Goal: Book appointment/travel/reservation

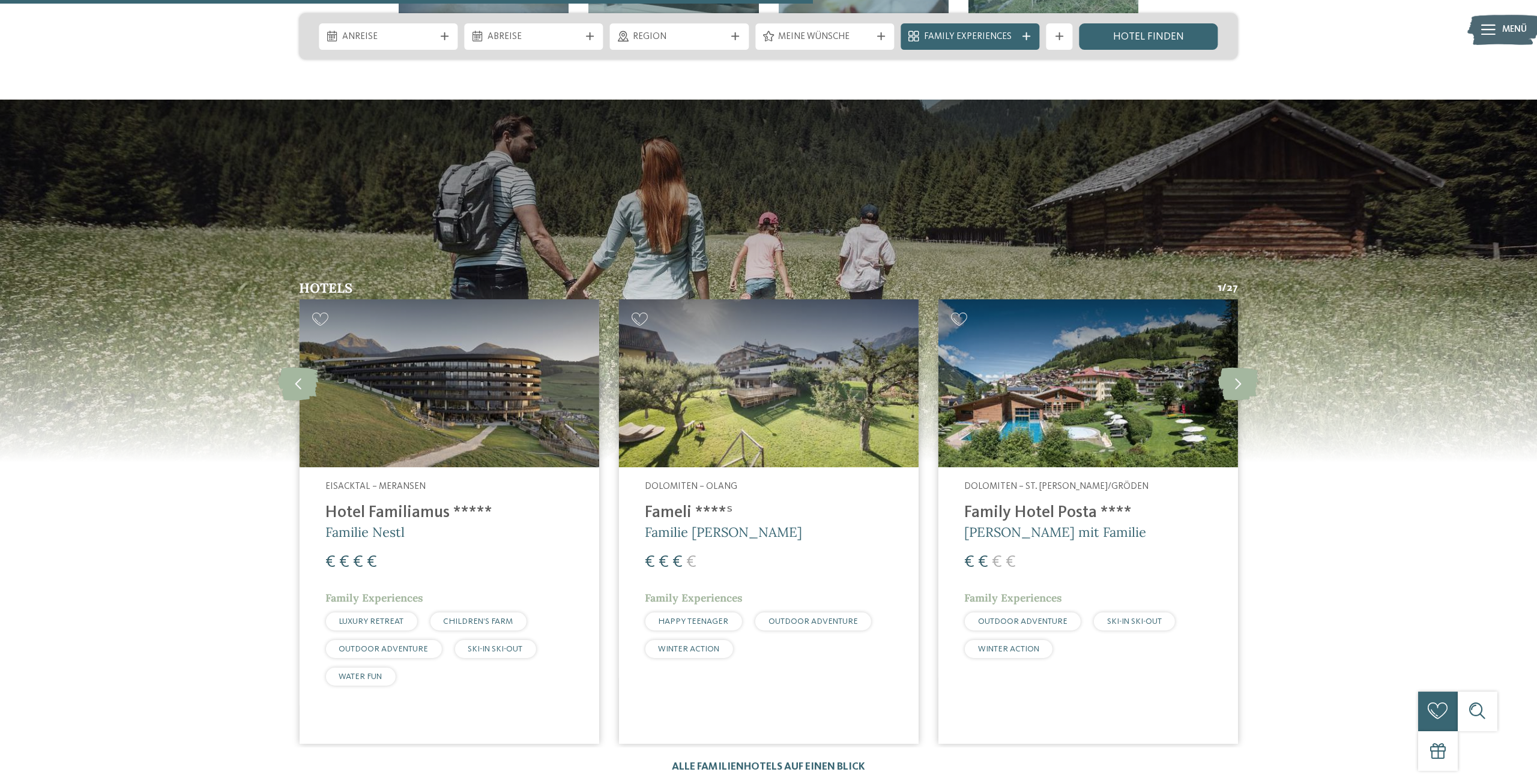
scroll to position [3557, 0]
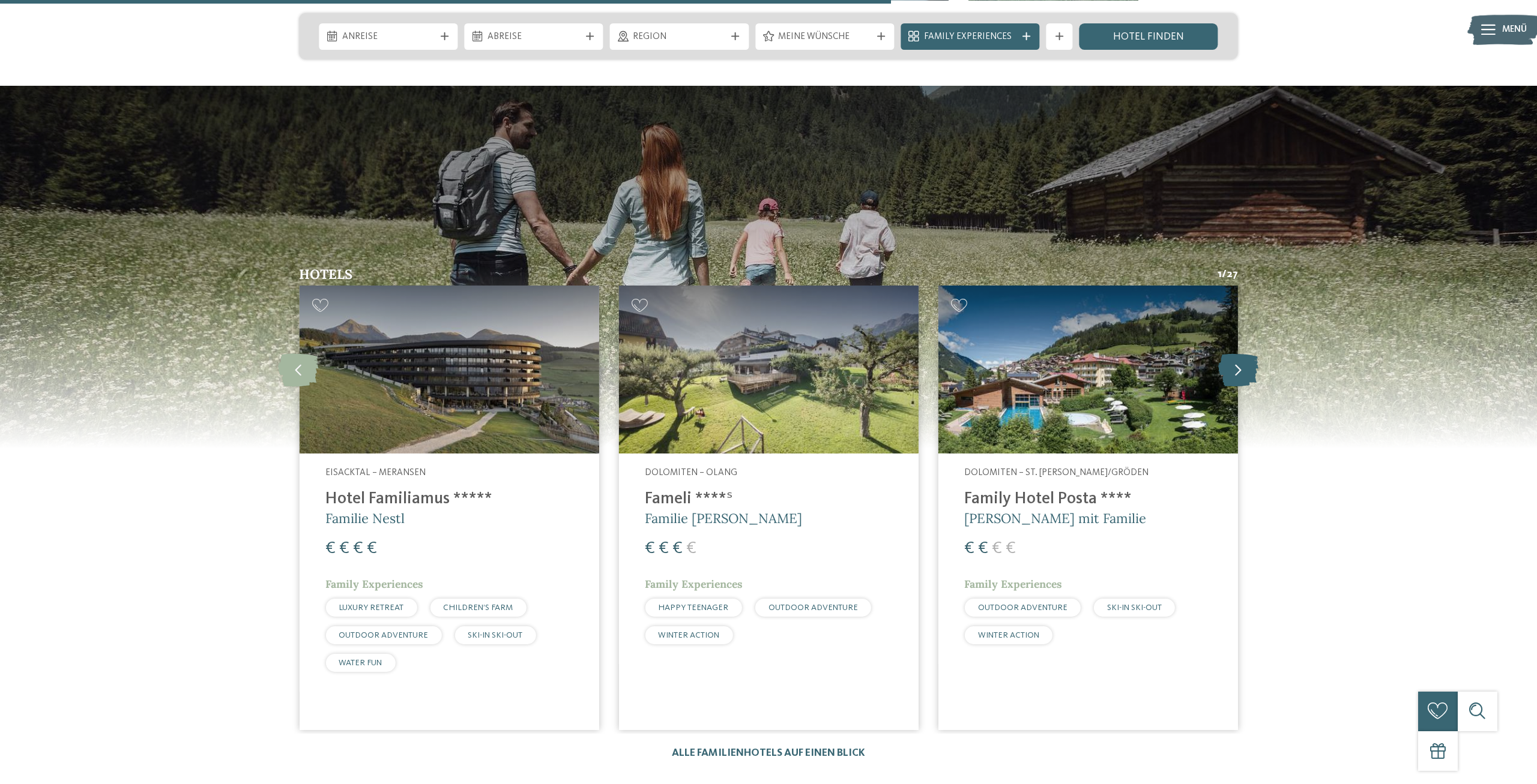
click at [1243, 354] on icon at bounding box center [1238, 370] width 40 height 33
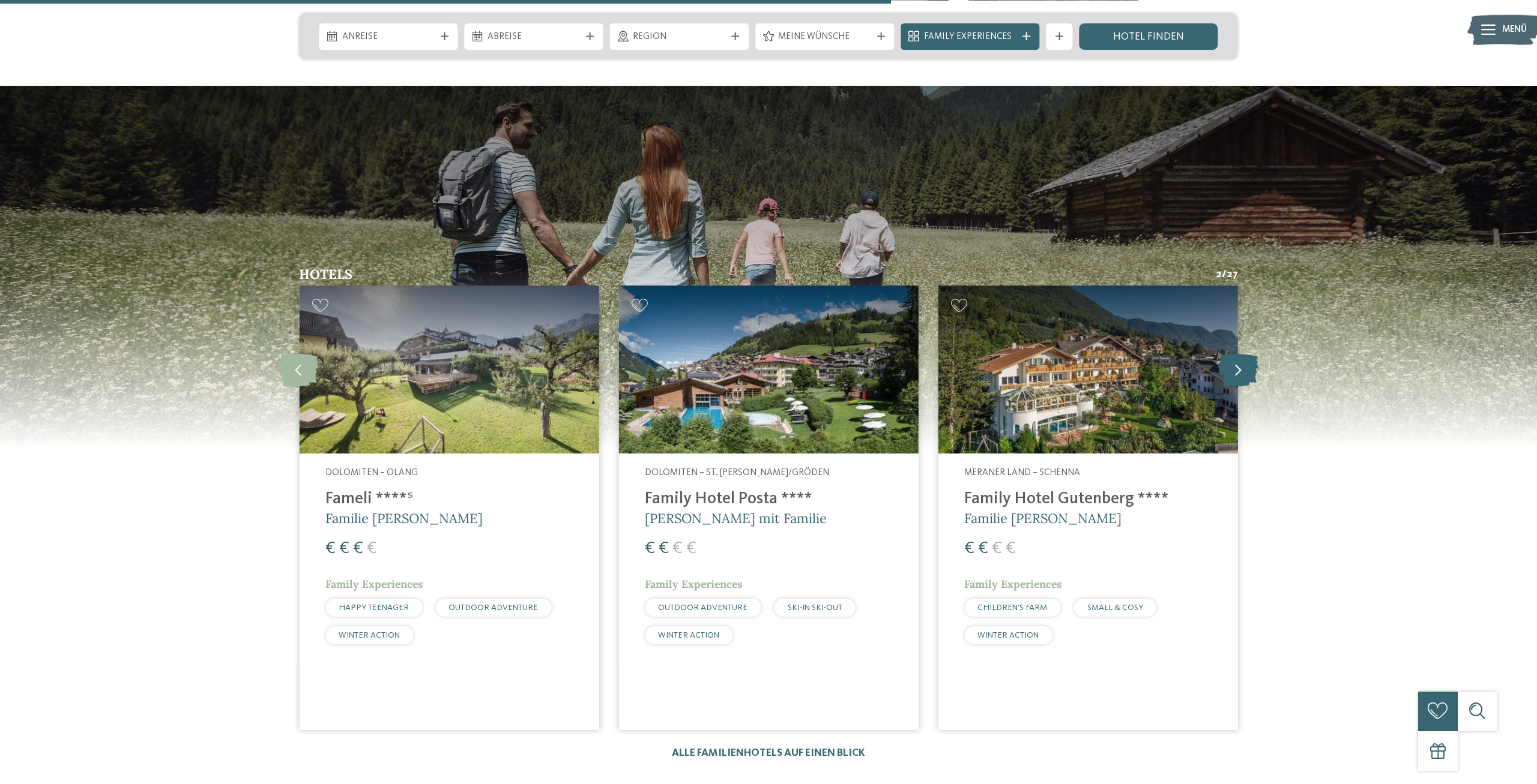
click at [1243, 354] on icon at bounding box center [1238, 370] width 40 height 33
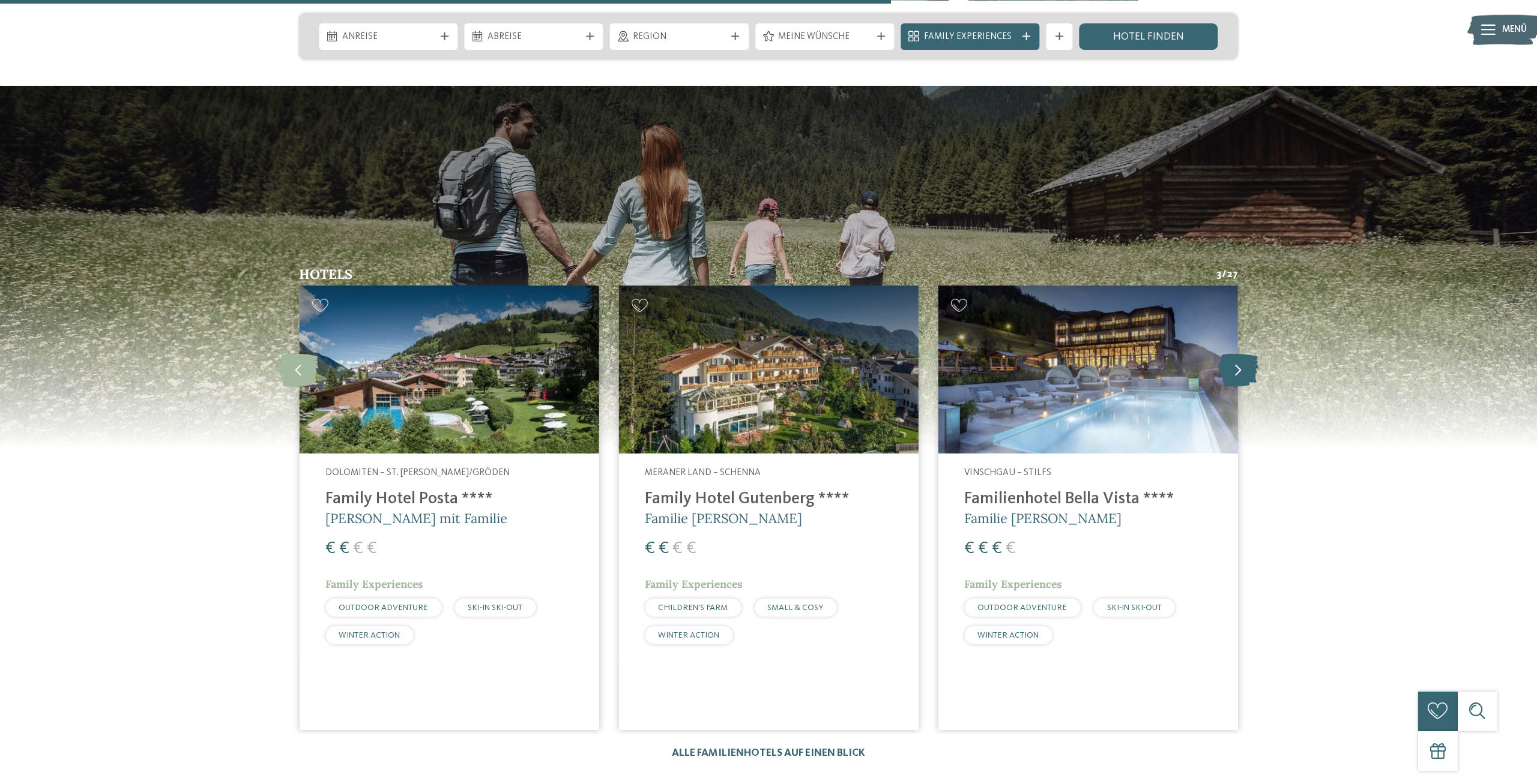
click at [1243, 354] on icon at bounding box center [1238, 370] width 40 height 33
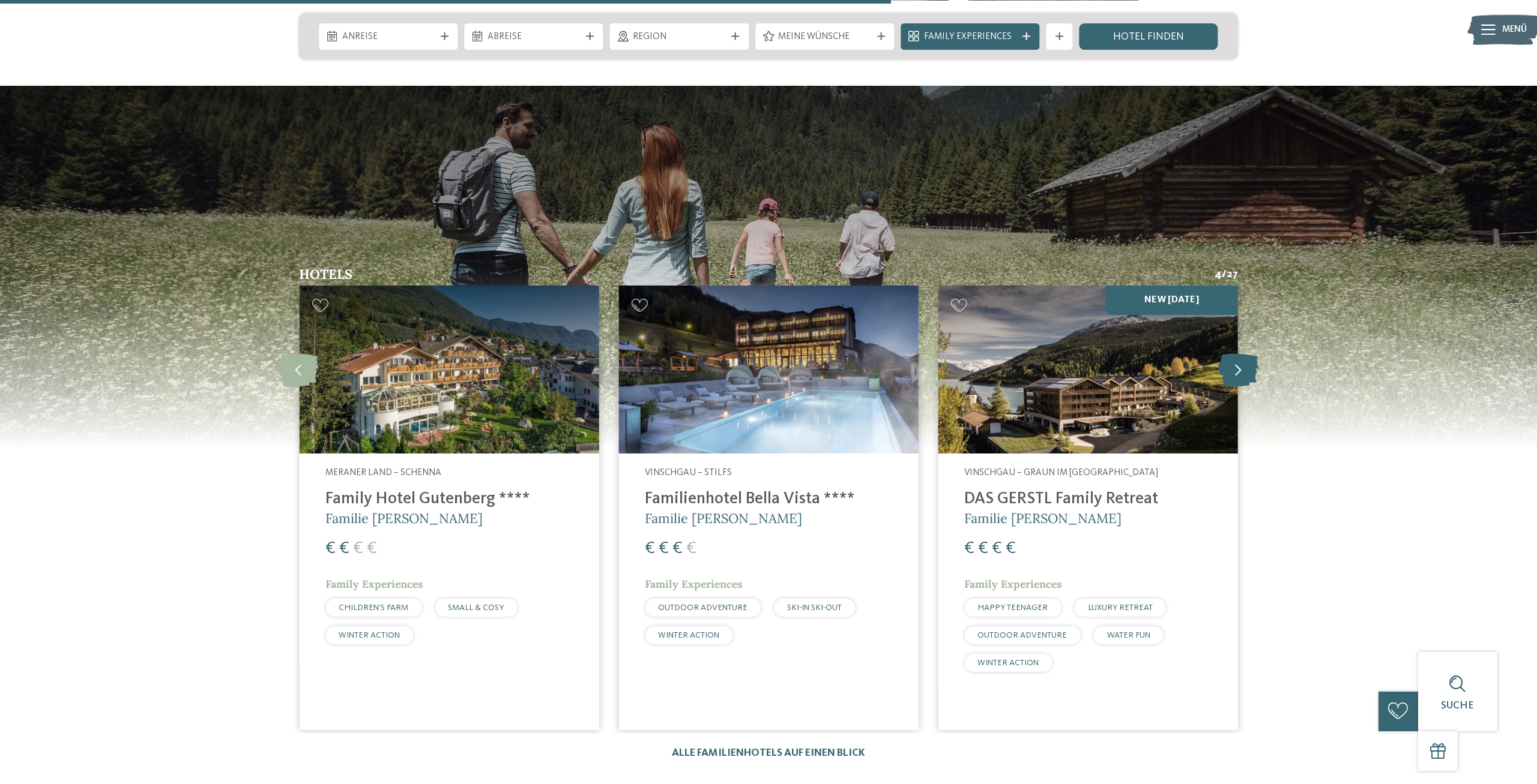
click at [1243, 354] on icon at bounding box center [1238, 370] width 40 height 33
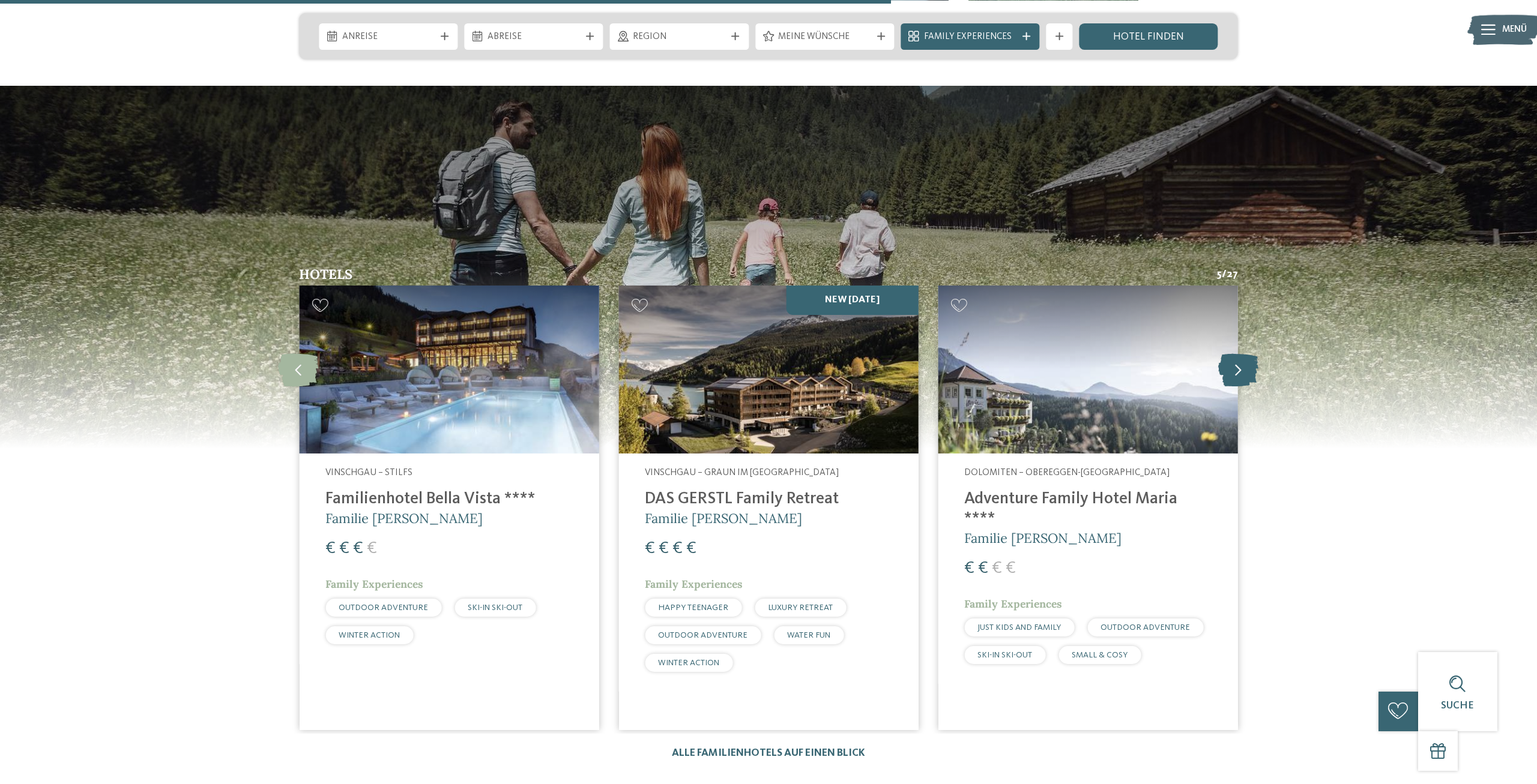
click at [1243, 354] on icon at bounding box center [1238, 370] width 40 height 33
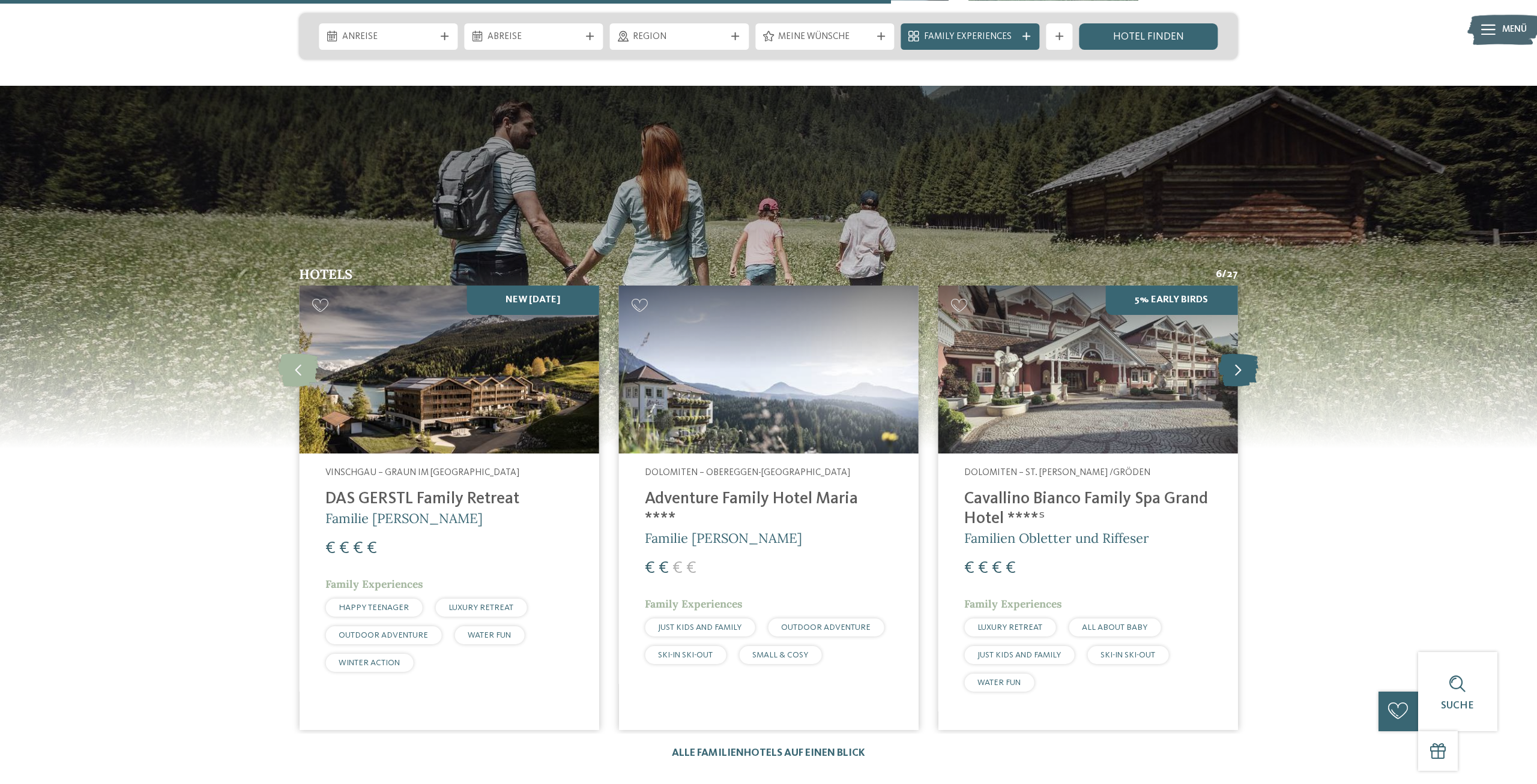
click at [1243, 354] on icon at bounding box center [1238, 370] width 40 height 33
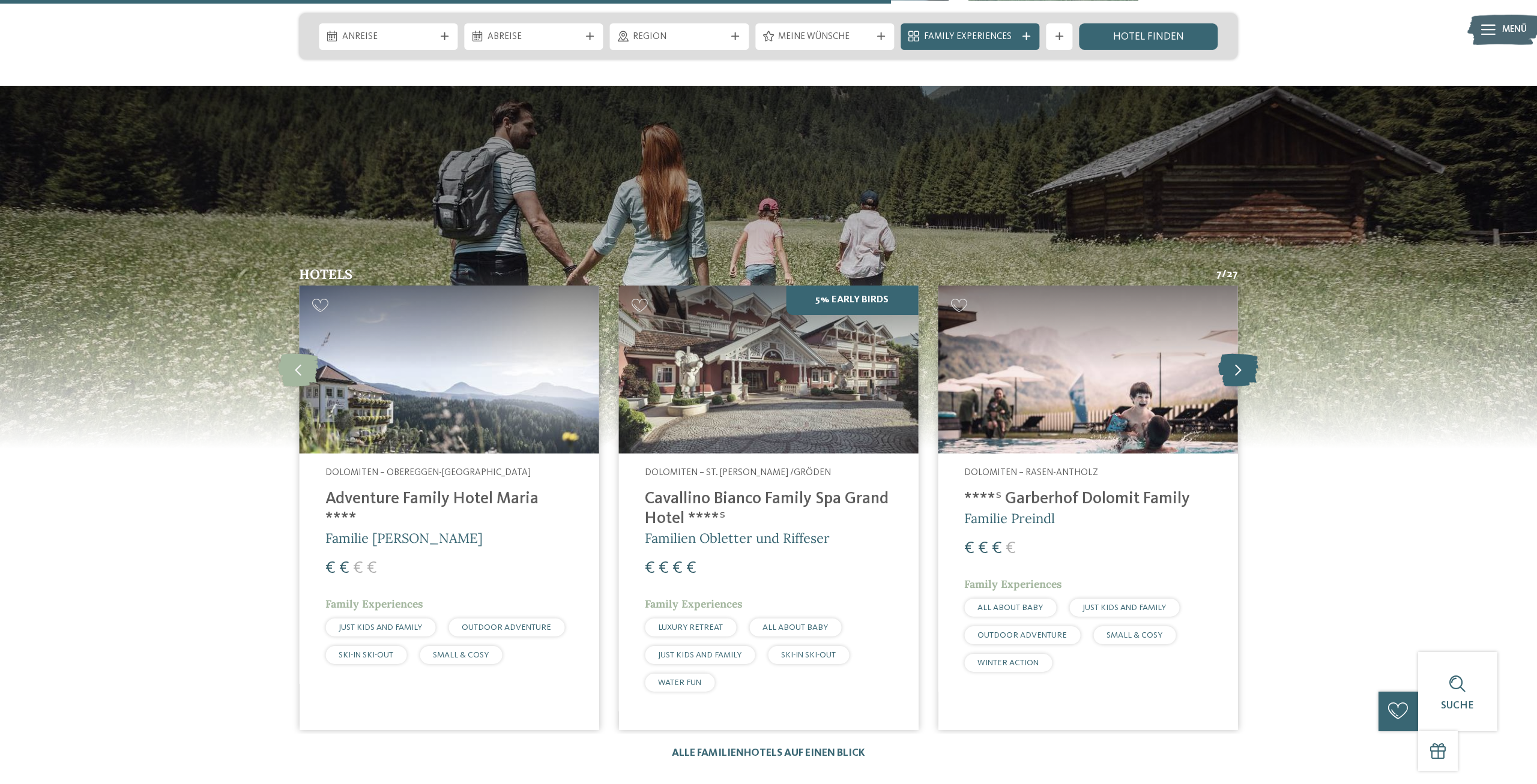
click at [1243, 354] on icon at bounding box center [1238, 370] width 40 height 33
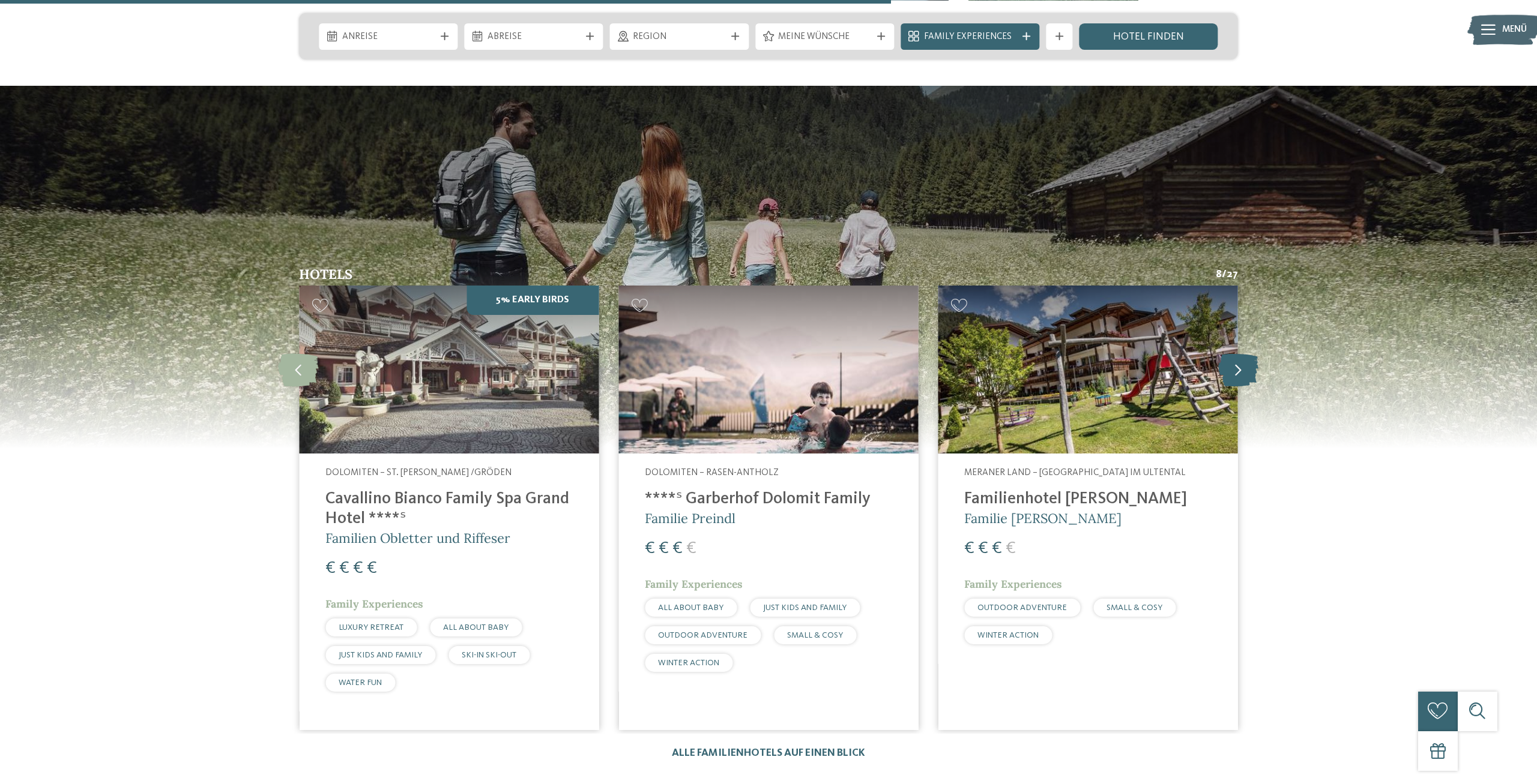
click at [1243, 354] on icon at bounding box center [1238, 370] width 40 height 33
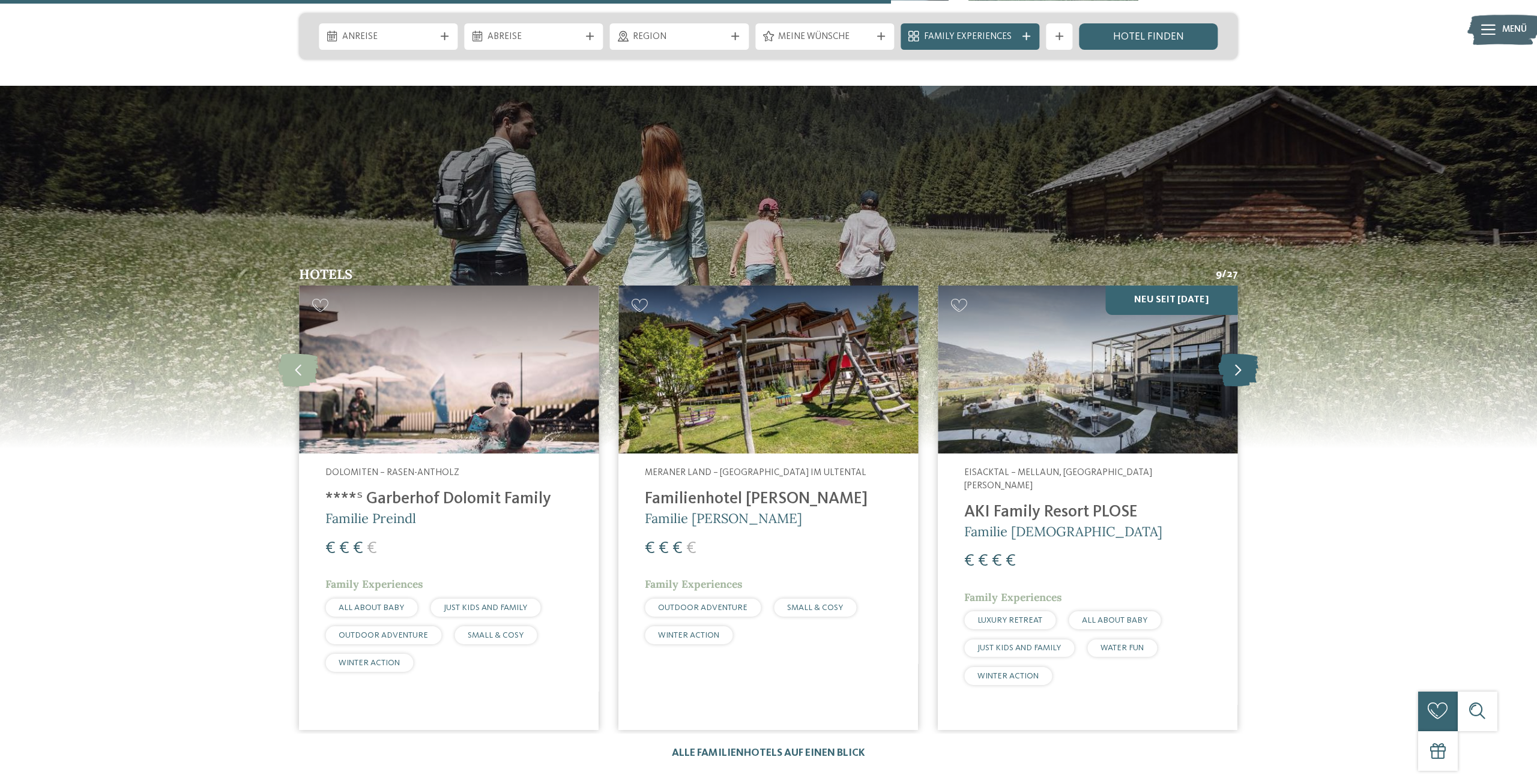
click at [1243, 354] on icon at bounding box center [1238, 370] width 40 height 33
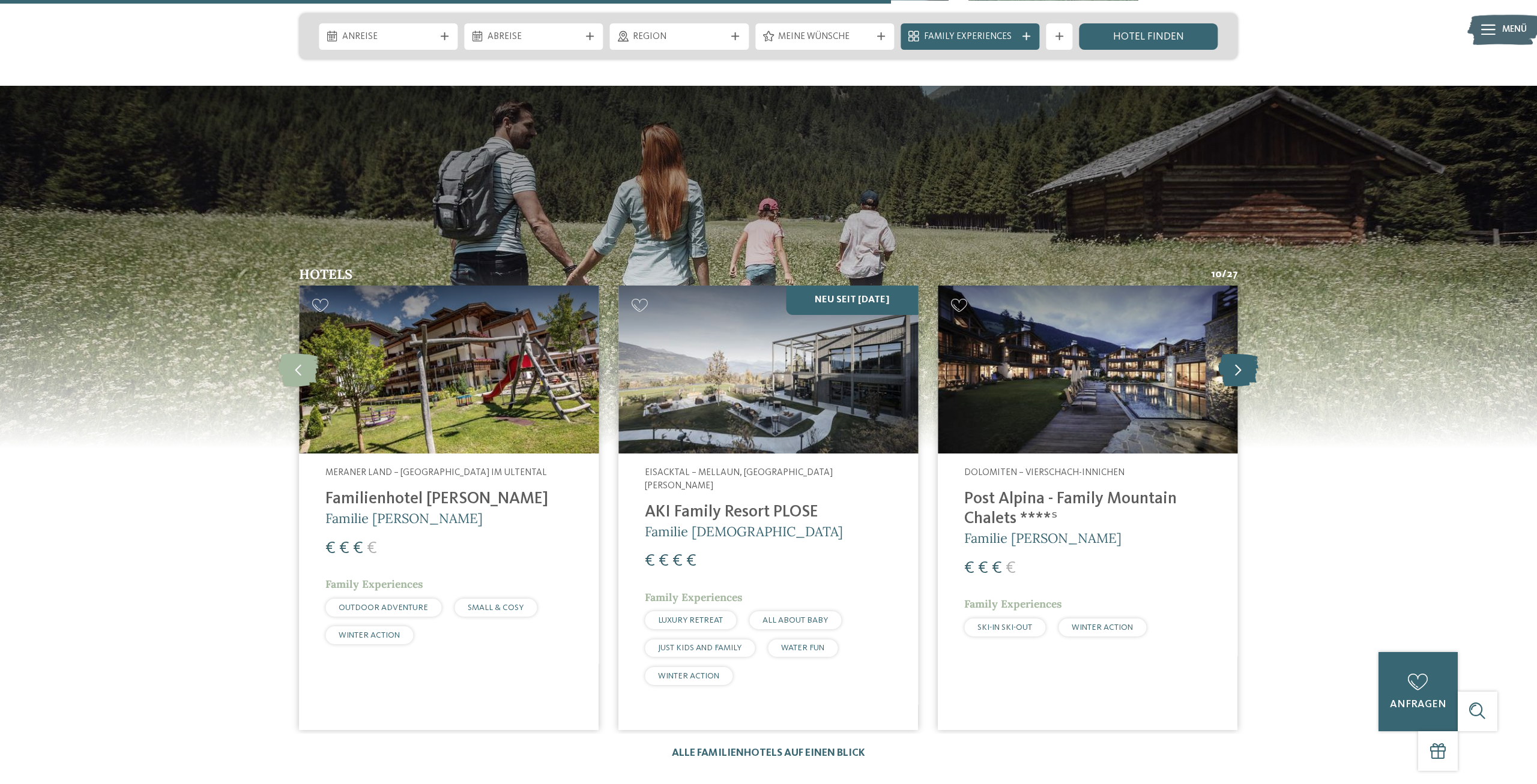
click at [1243, 354] on icon at bounding box center [1238, 370] width 40 height 33
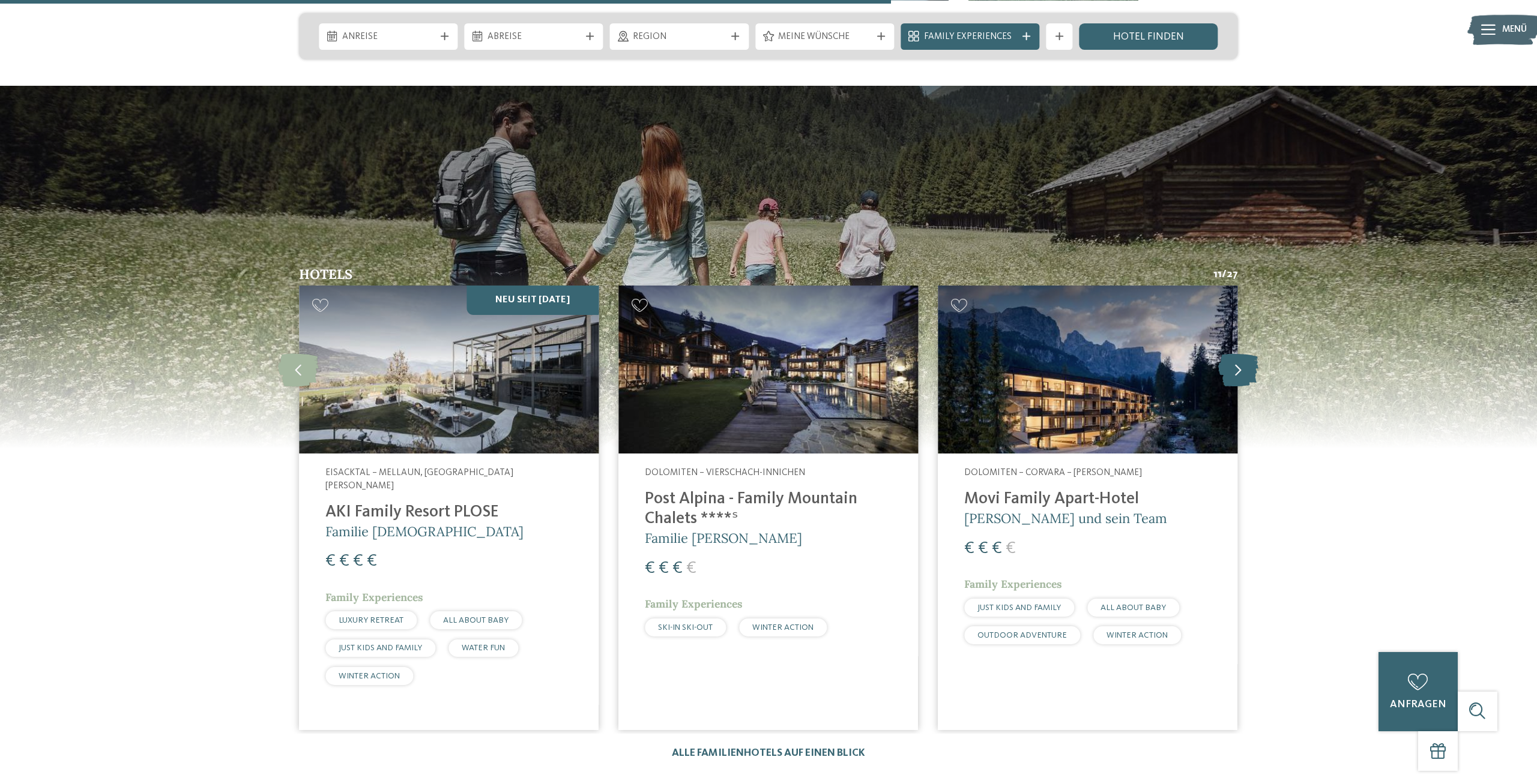
click at [1243, 354] on icon at bounding box center [1238, 370] width 40 height 33
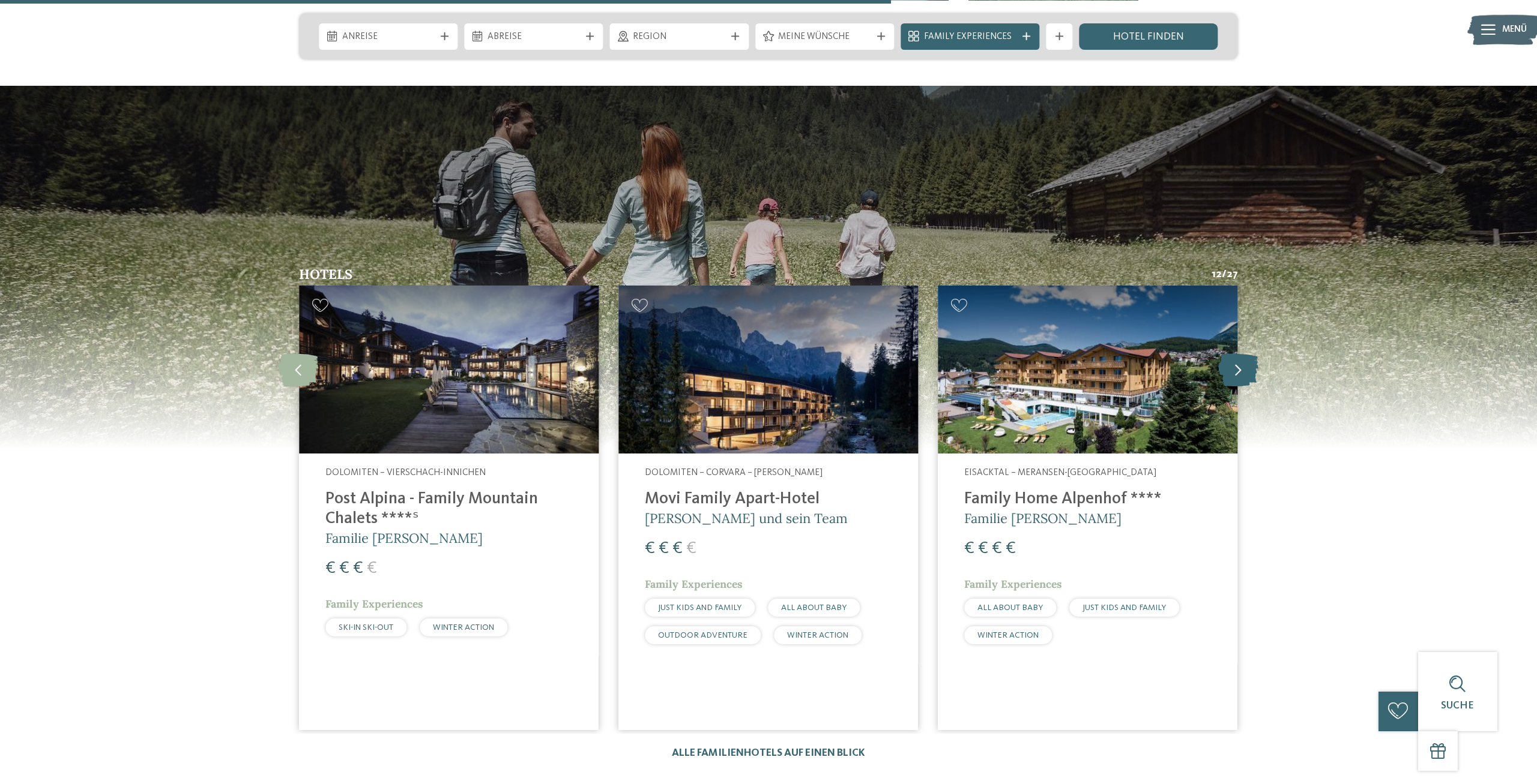
click at [1243, 354] on icon at bounding box center [1238, 370] width 40 height 33
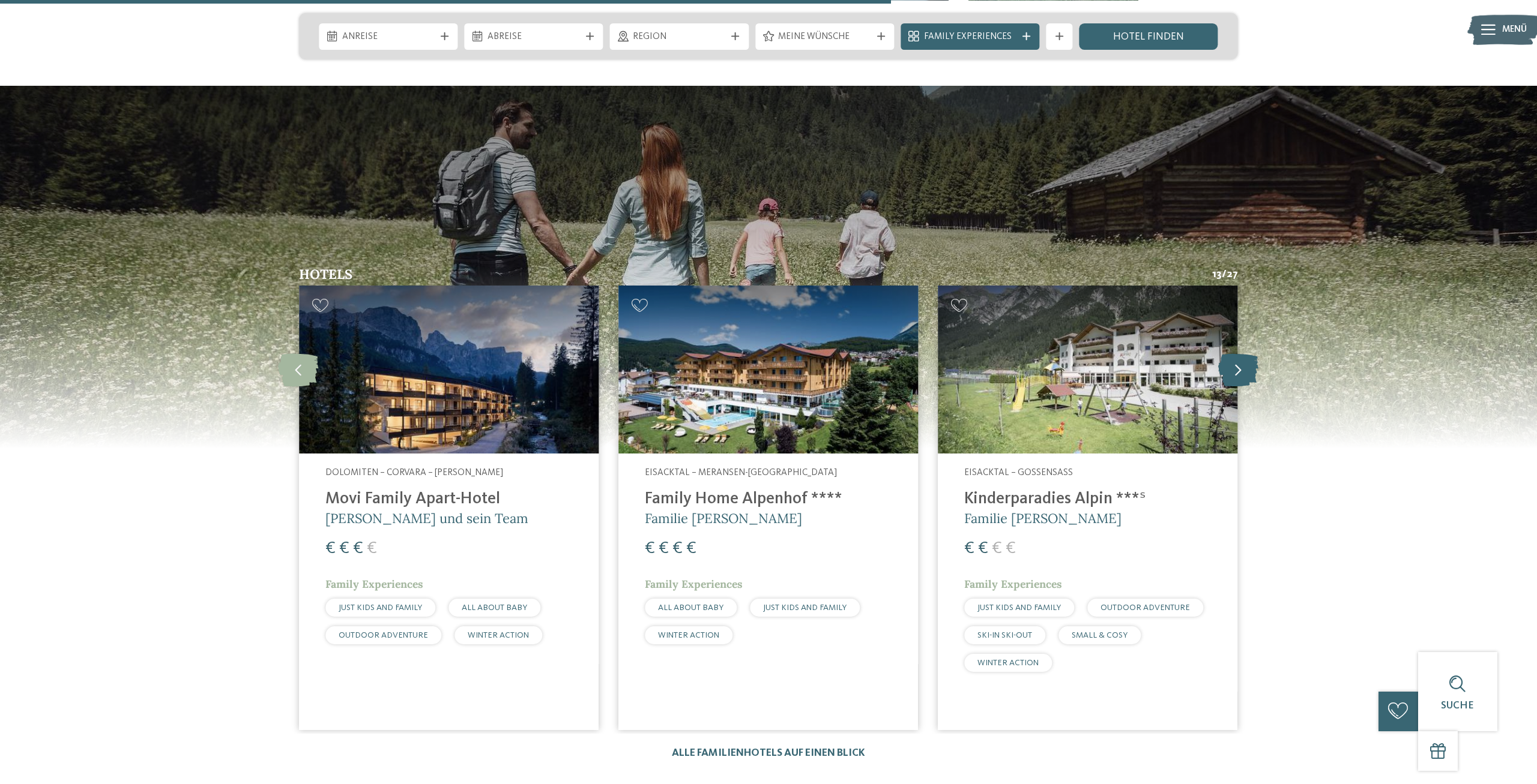
click at [1243, 354] on icon at bounding box center [1238, 370] width 40 height 33
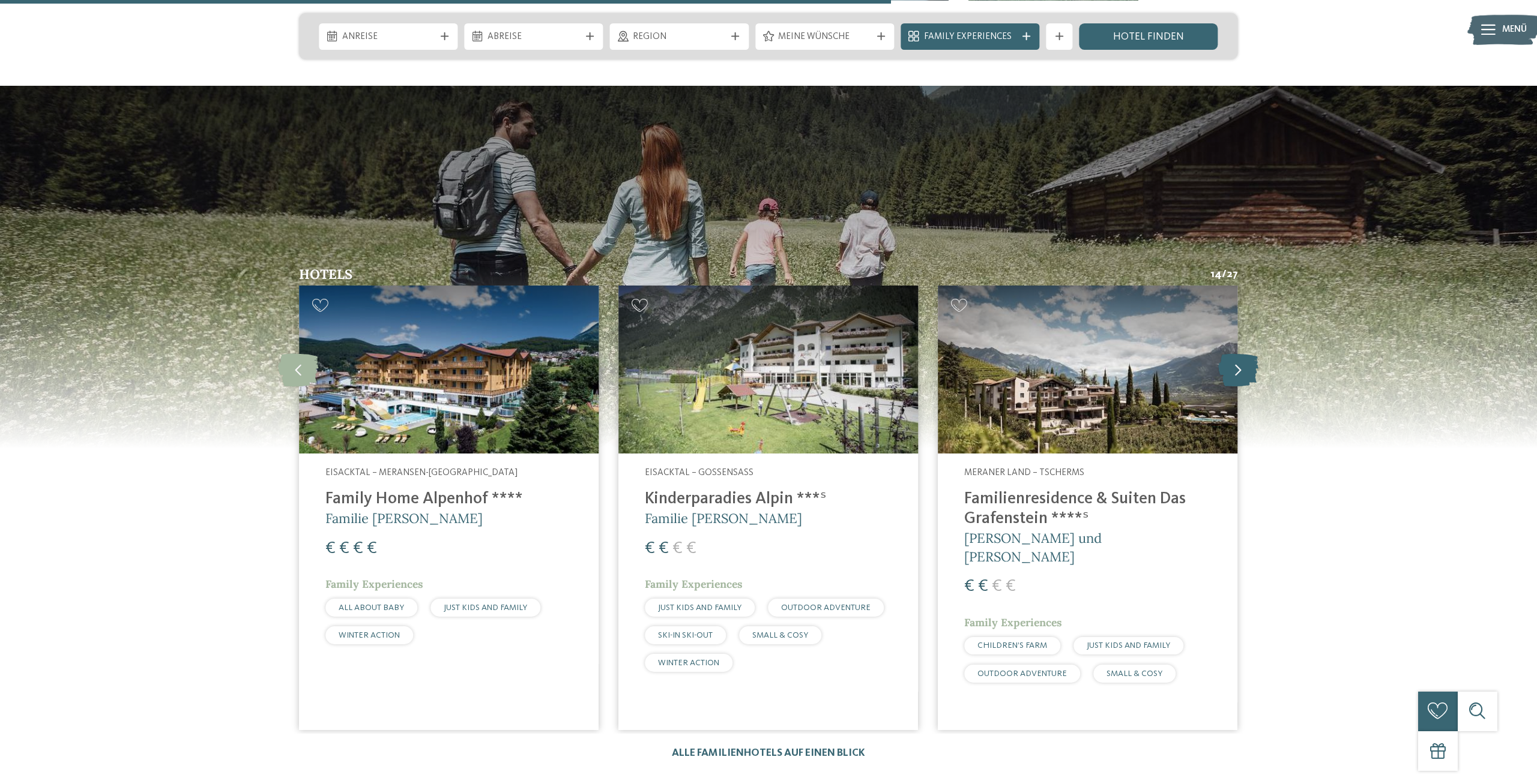
click at [1243, 354] on icon at bounding box center [1238, 370] width 40 height 33
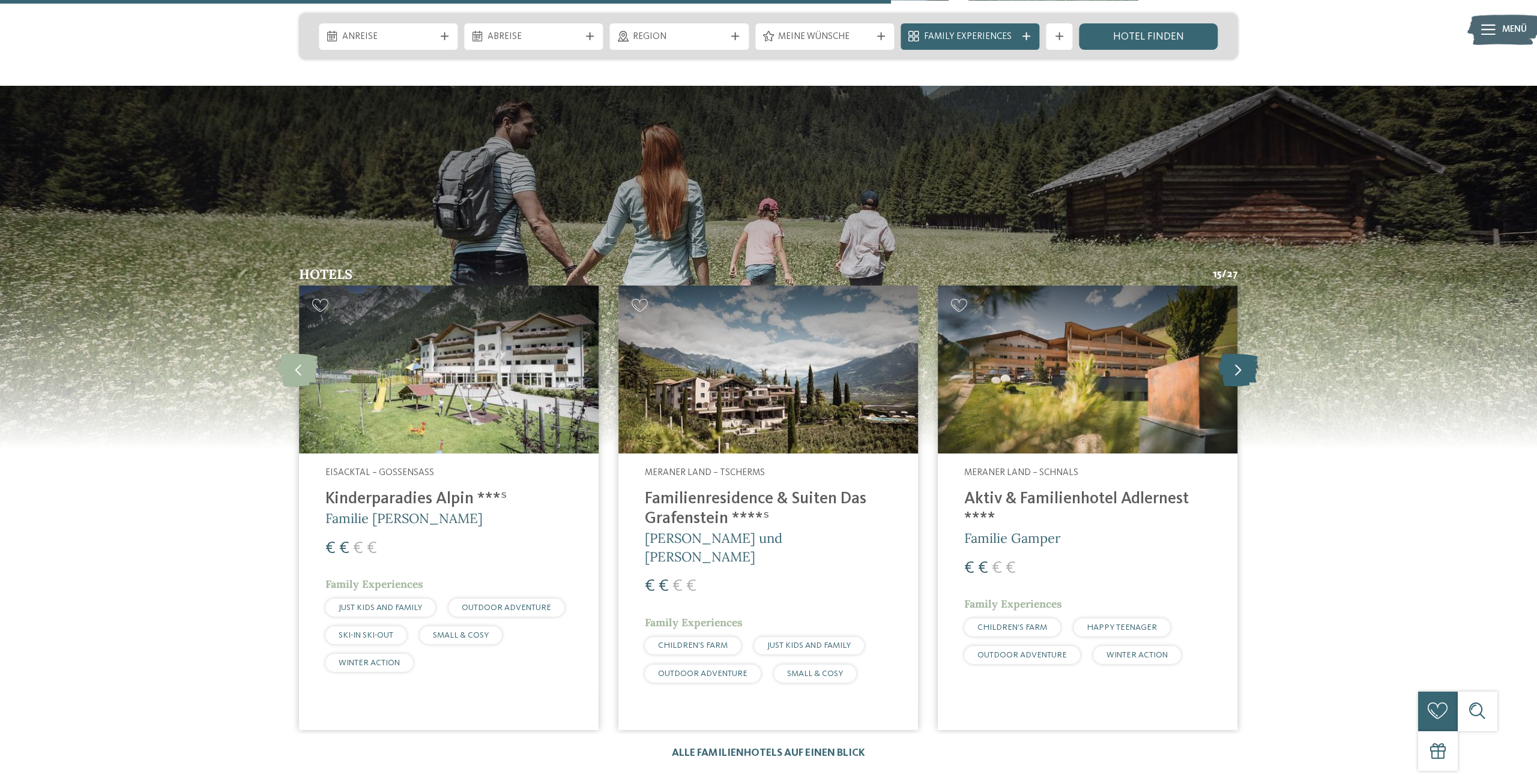
click at [1243, 354] on icon at bounding box center [1238, 370] width 40 height 33
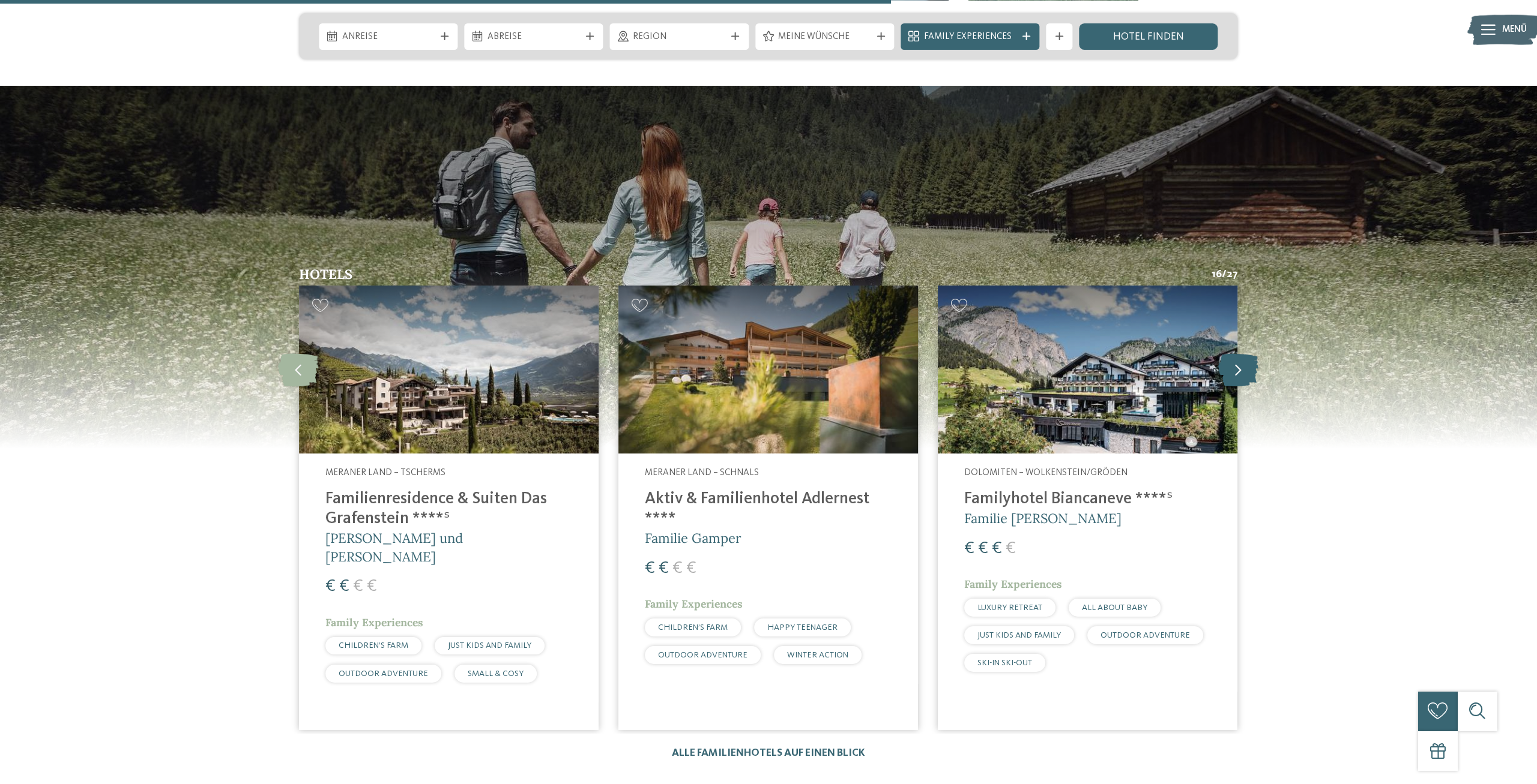
click at [1243, 354] on icon at bounding box center [1238, 370] width 40 height 33
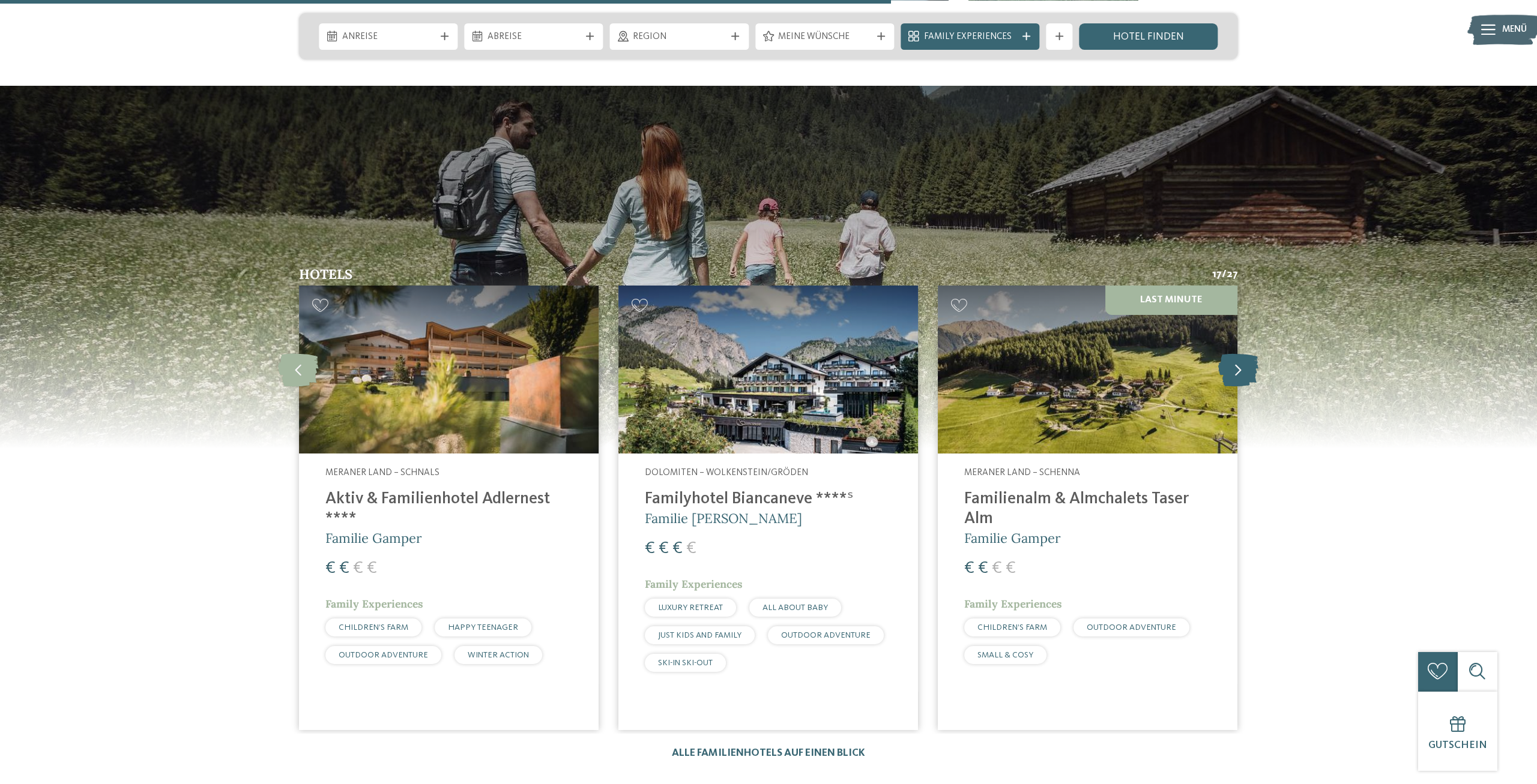
click at [1243, 354] on icon at bounding box center [1238, 370] width 40 height 33
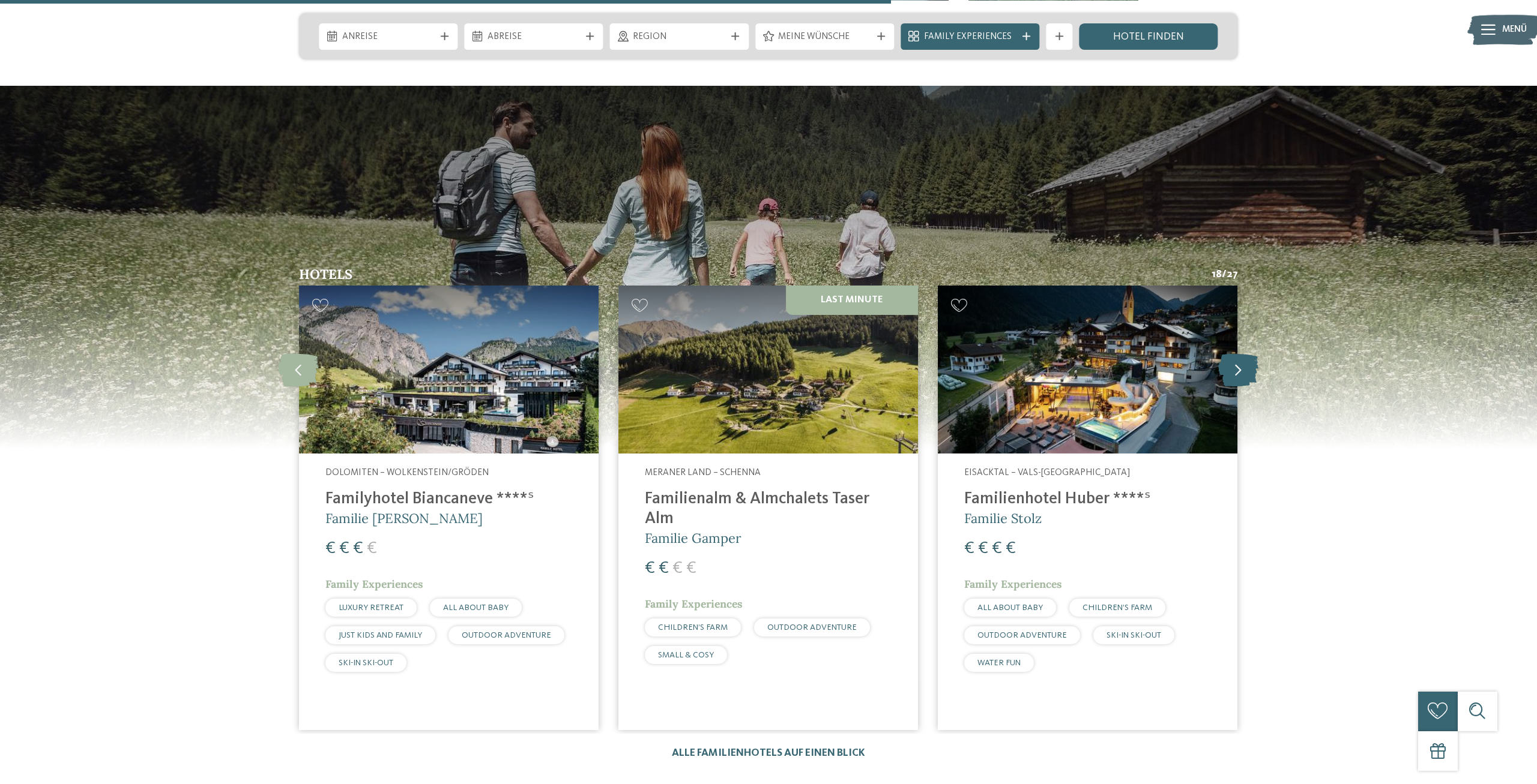
click at [1243, 354] on icon at bounding box center [1238, 370] width 40 height 33
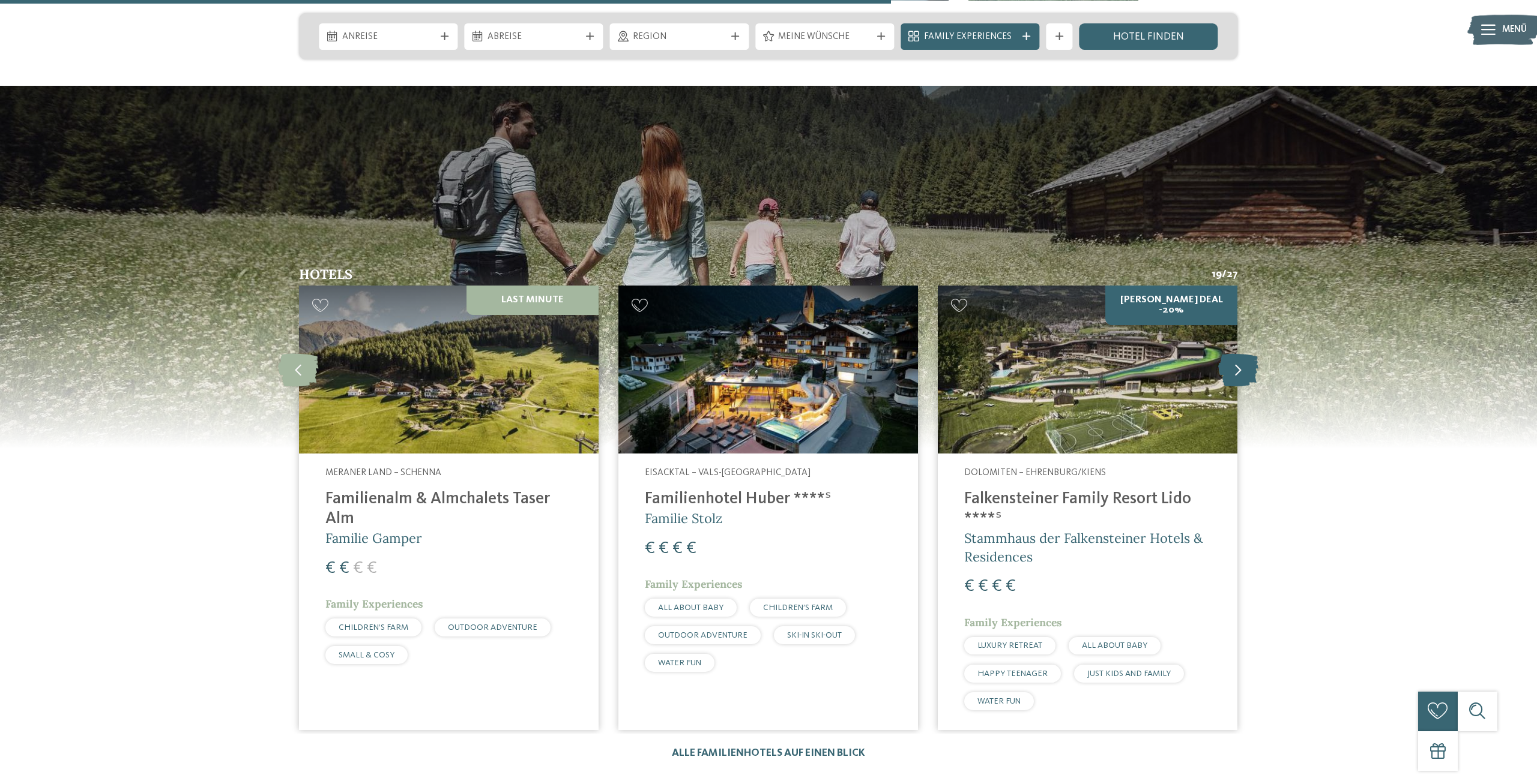
click at [1243, 354] on icon at bounding box center [1238, 370] width 40 height 33
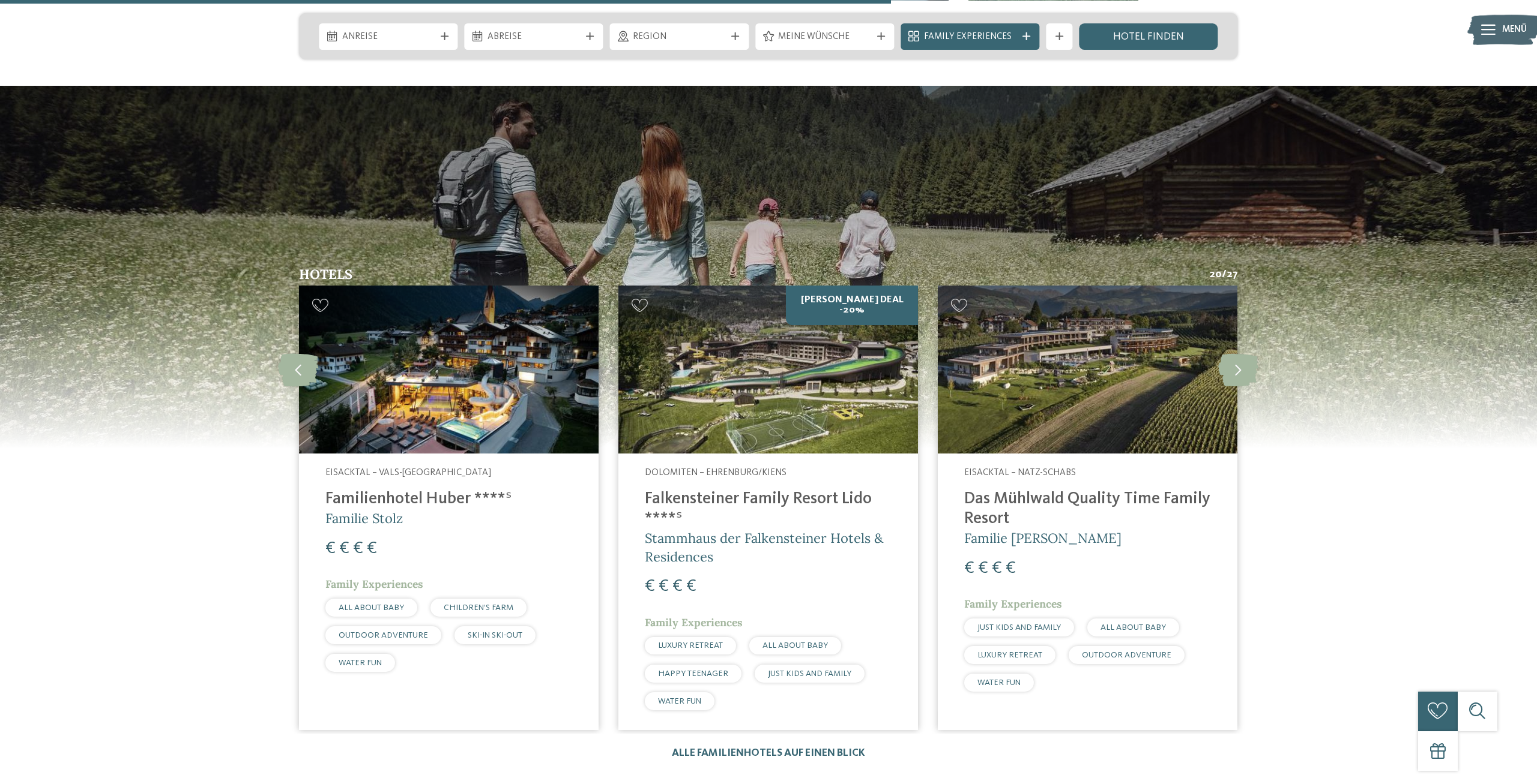
click at [776, 387] on img at bounding box center [768, 370] width 299 height 169
